Goal: Task Accomplishment & Management: Manage account settings

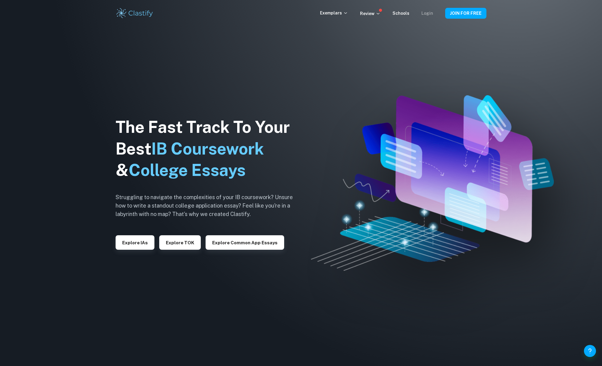
click at [429, 11] on link "Login" at bounding box center [427, 13] width 12 height 5
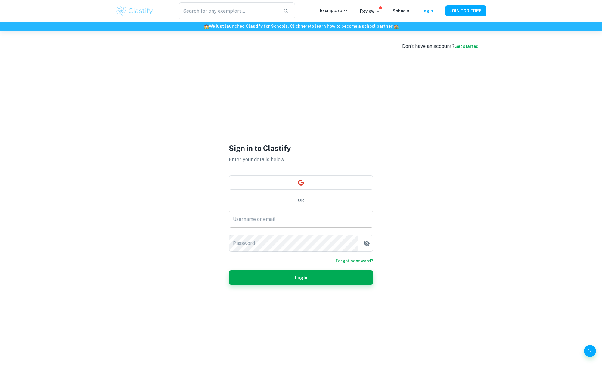
click at [284, 217] on input "Username or email" at bounding box center [301, 219] width 144 height 17
paste input "[EMAIL_ADDRESS][DOMAIN_NAME]"
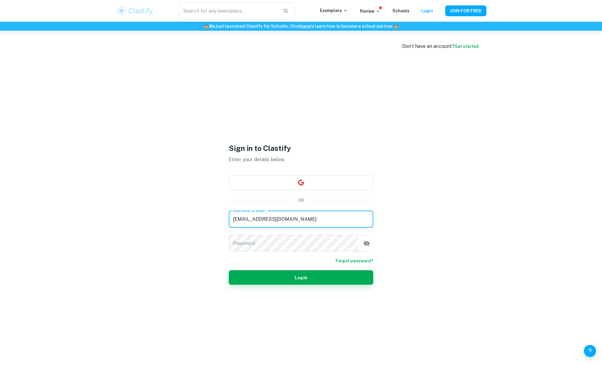
type input "[EMAIL_ADDRESS][DOMAIN_NAME]"
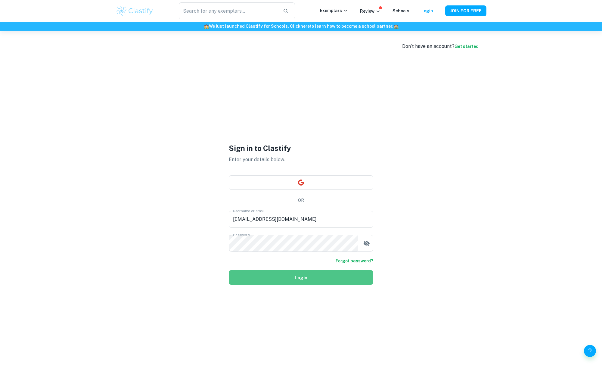
click at [299, 277] on button "Login" at bounding box center [301, 277] width 144 height 14
